Goal: Information Seeking & Learning: Learn about a topic

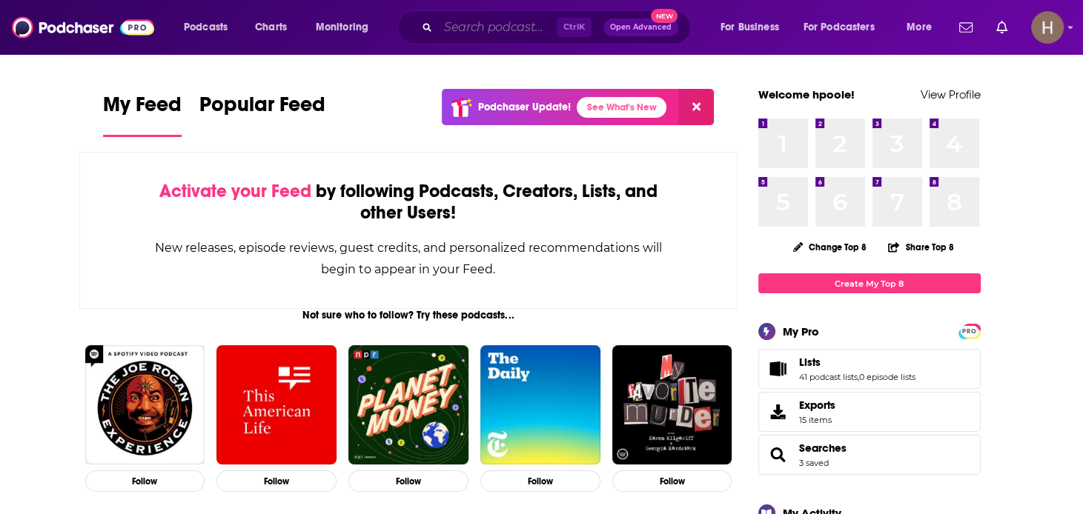
click at [512, 27] on input "Search podcasts, credits, & more..." at bounding box center [497, 28] width 119 height 24
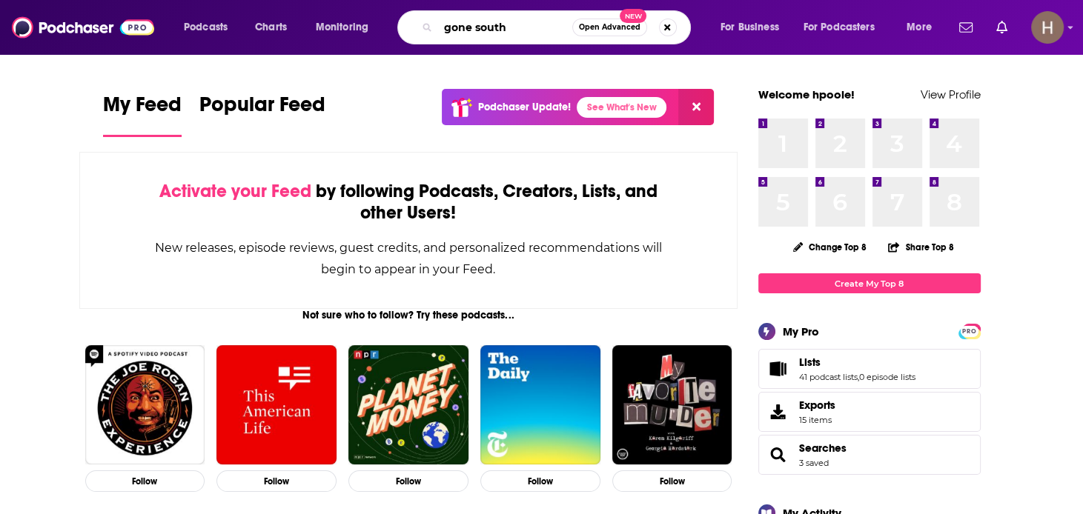
type input "gone south"
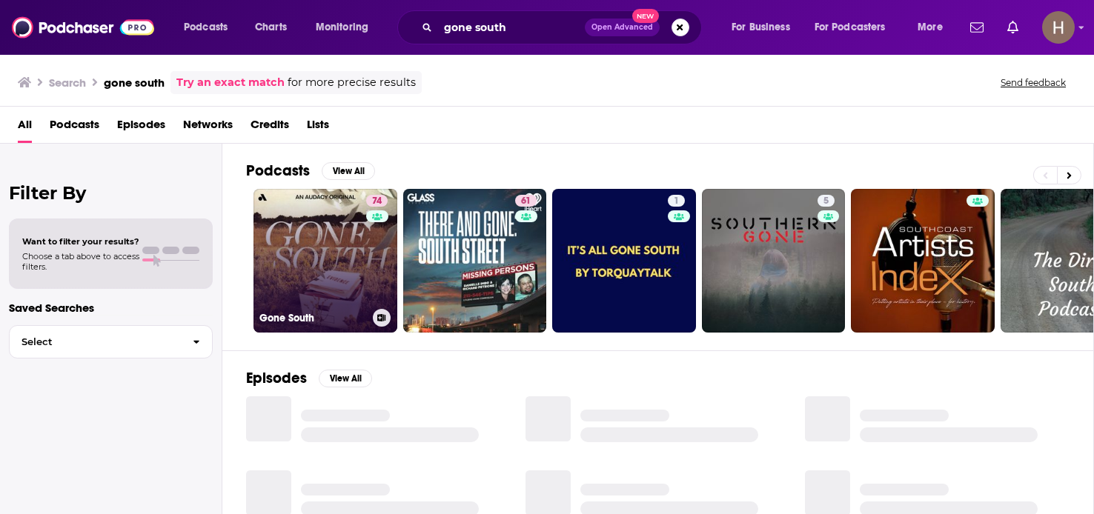
click at [300, 259] on link "74 Gone South" at bounding box center [325, 261] width 144 height 144
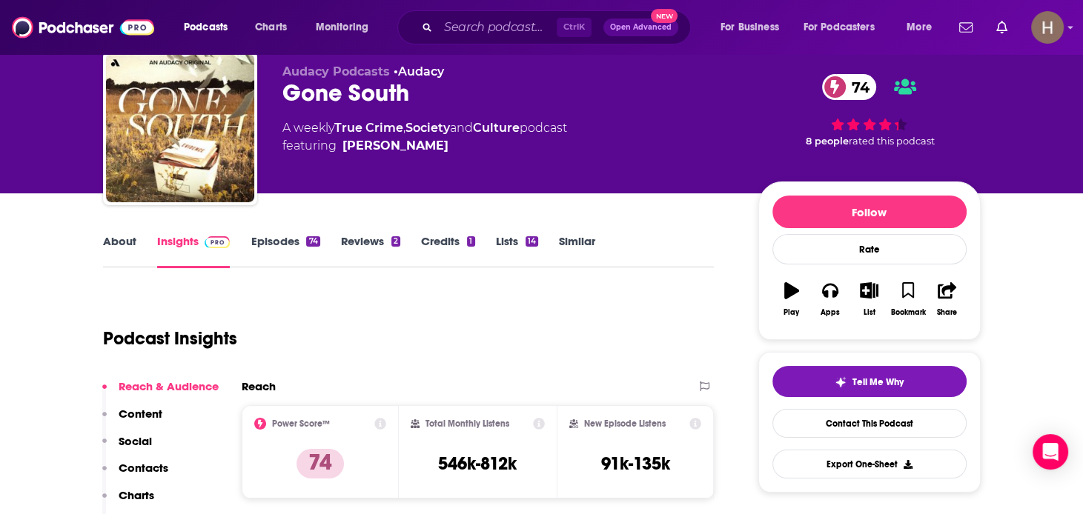
scroll to position [74, 0]
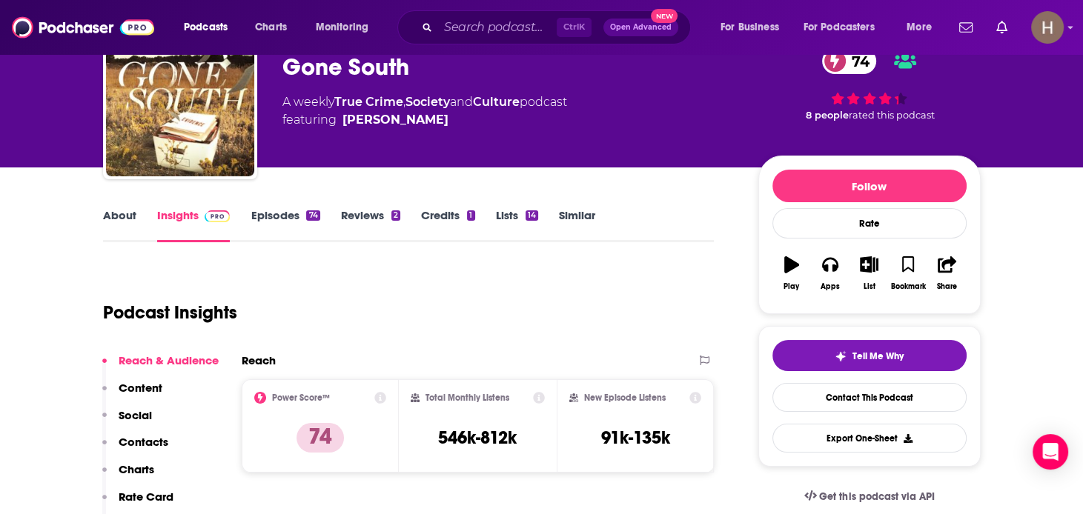
click at [285, 217] on link "Episodes 74" at bounding box center [285, 225] width 69 height 34
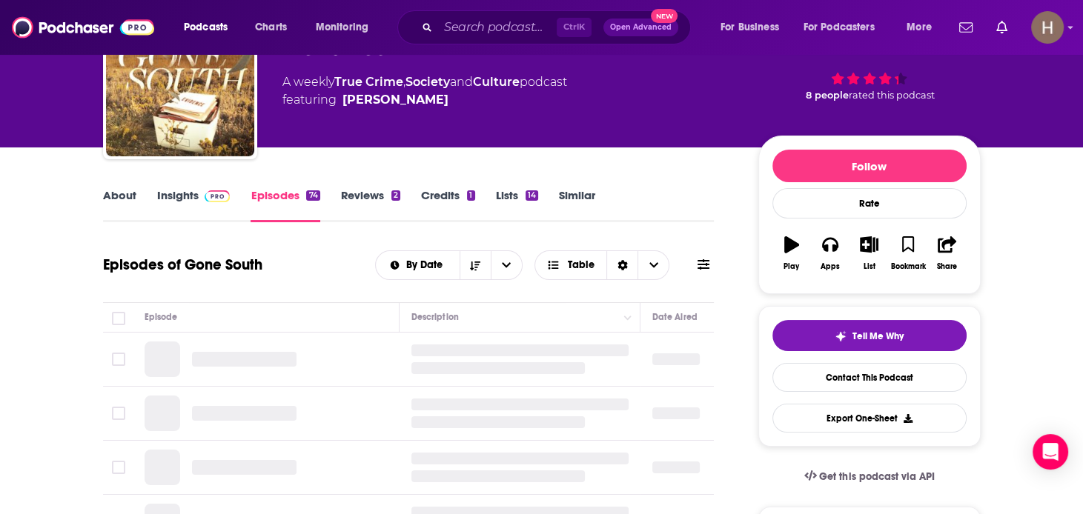
scroll to position [148, 0]
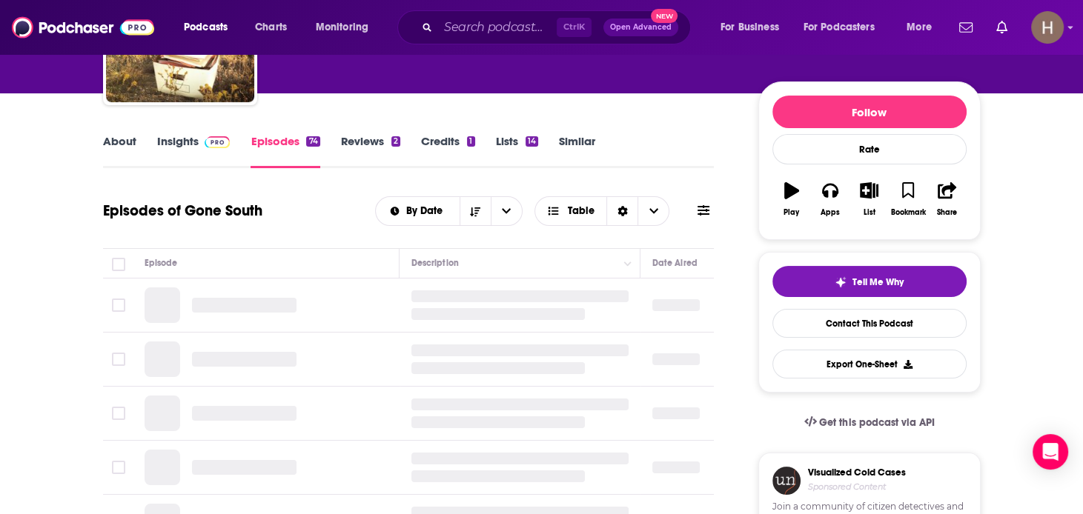
click at [127, 149] on link "About" at bounding box center [119, 151] width 33 height 34
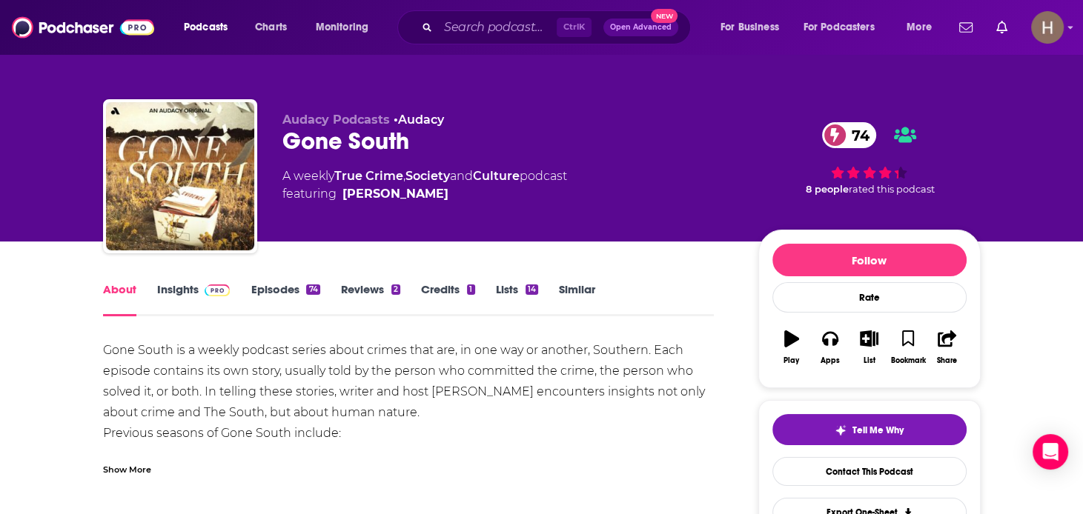
click at [298, 285] on link "Episodes 74" at bounding box center [285, 299] width 69 height 34
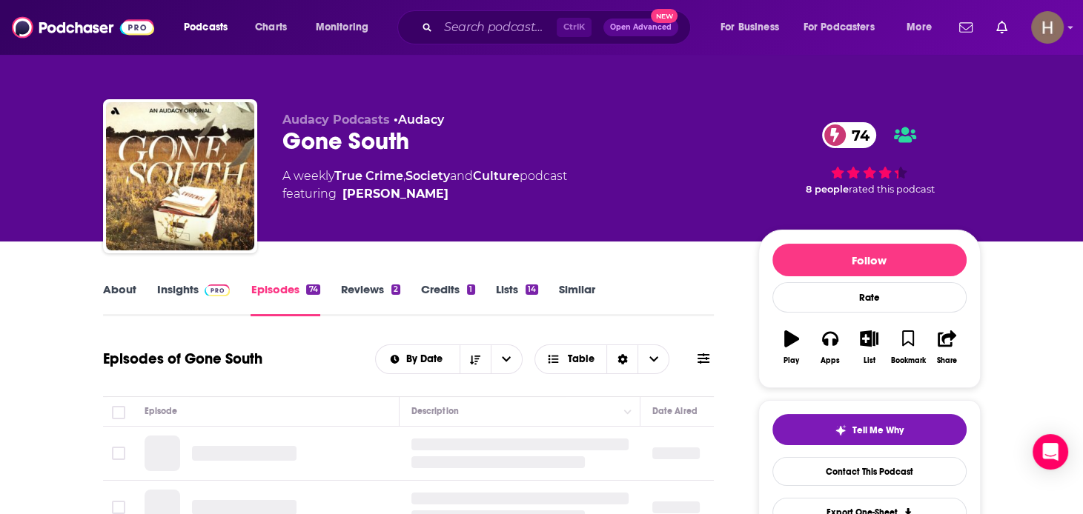
click at [182, 290] on link "Insights" at bounding box center [193, 299] width 73 height 34
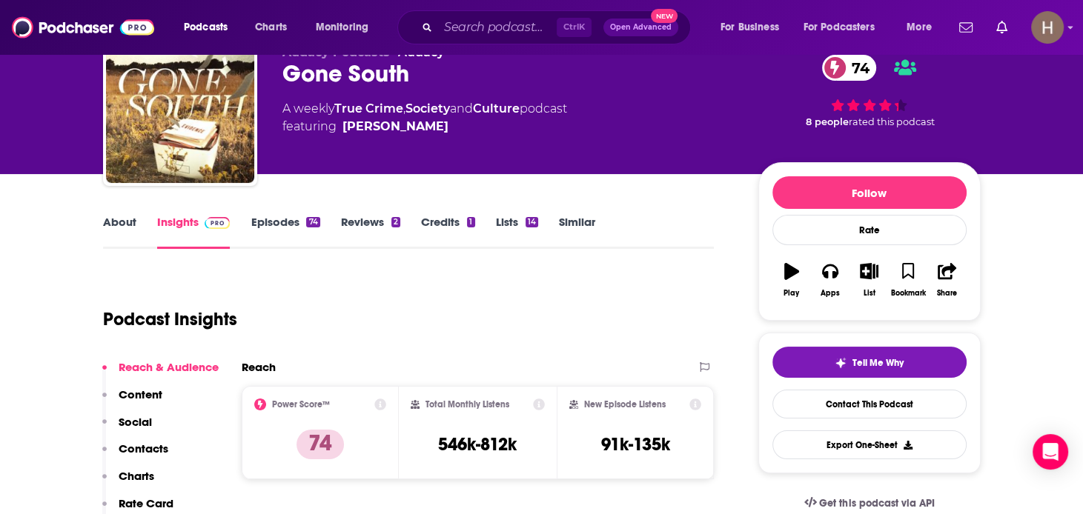
scroll to position [148, 0]
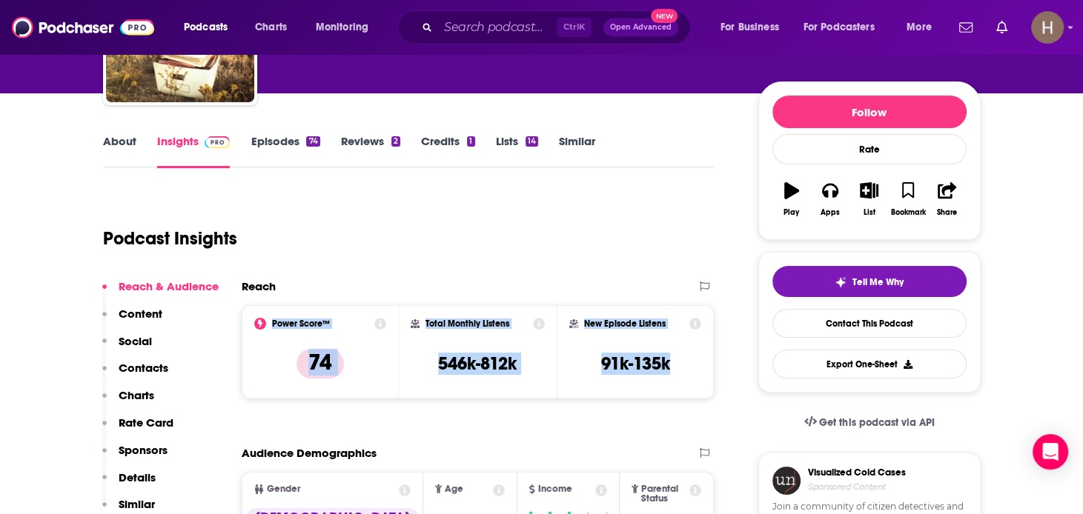
drag, startPoint x: 621, startPoint y: 362, endPoint x: 256, endPoint y: 327, distance: 366.4
click at [256, 327] on div "Power Score™ 74 Total Monthly Listens 546k-812k New Episode Listens 91k-135k" at bounding box center [478, 351] width 473 height 93
